Goal: Task Accomplishment & Management: Manage account settings

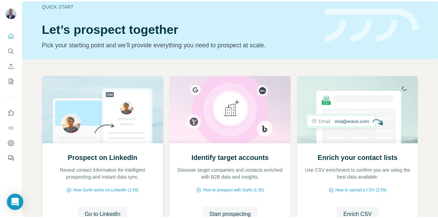
scroll to position [3, 0]
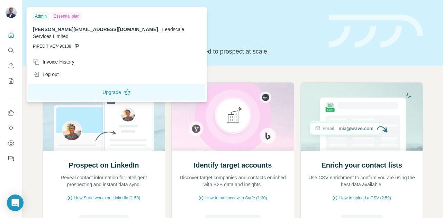
click at [10, 11] on img at bounding box center [11, 12] width 11 height 11
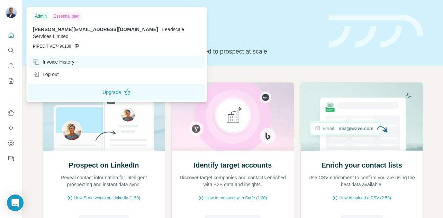
click at [61, 58] on div "Invoice History" at bounding box center [54, 61] width 42 height 7
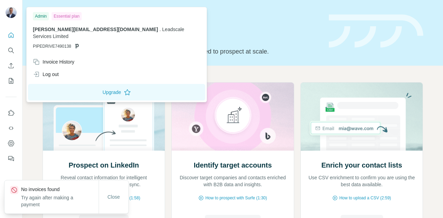
click at [114, 189] on div "Close" at bounding box center [114, 197] width 30 height 33
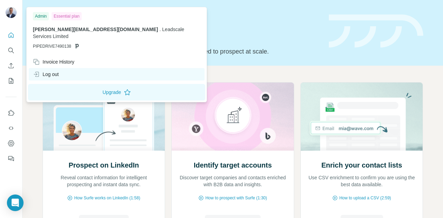
click at [49, 71] on div "Log out" at bounding box center [46, 74] width 26 height 7
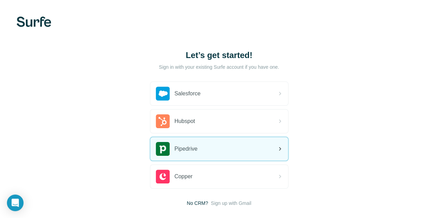
click at [174, 149] on span "Pipedrive" at bounding box center [185, 149] width 23 height 8
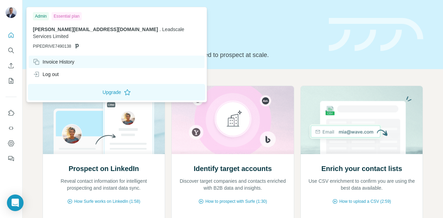
click at [57, 58] on div "Invoice History" at bounding box center [54, 61] width 42 height 7
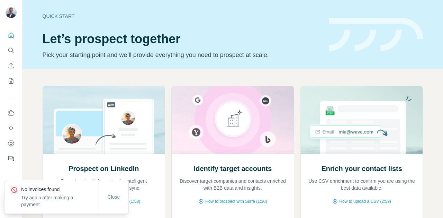
click at [115, 199] on span "Close" at bounding box center [114, 197] width 12 height 7
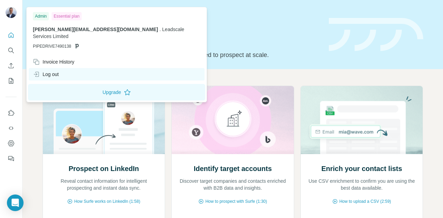
click at [50, 71] on div "Log out" at bounding box center [46, 74] width 26 height 7
